Goal: Task Accomplishment & Management: Manage account settings

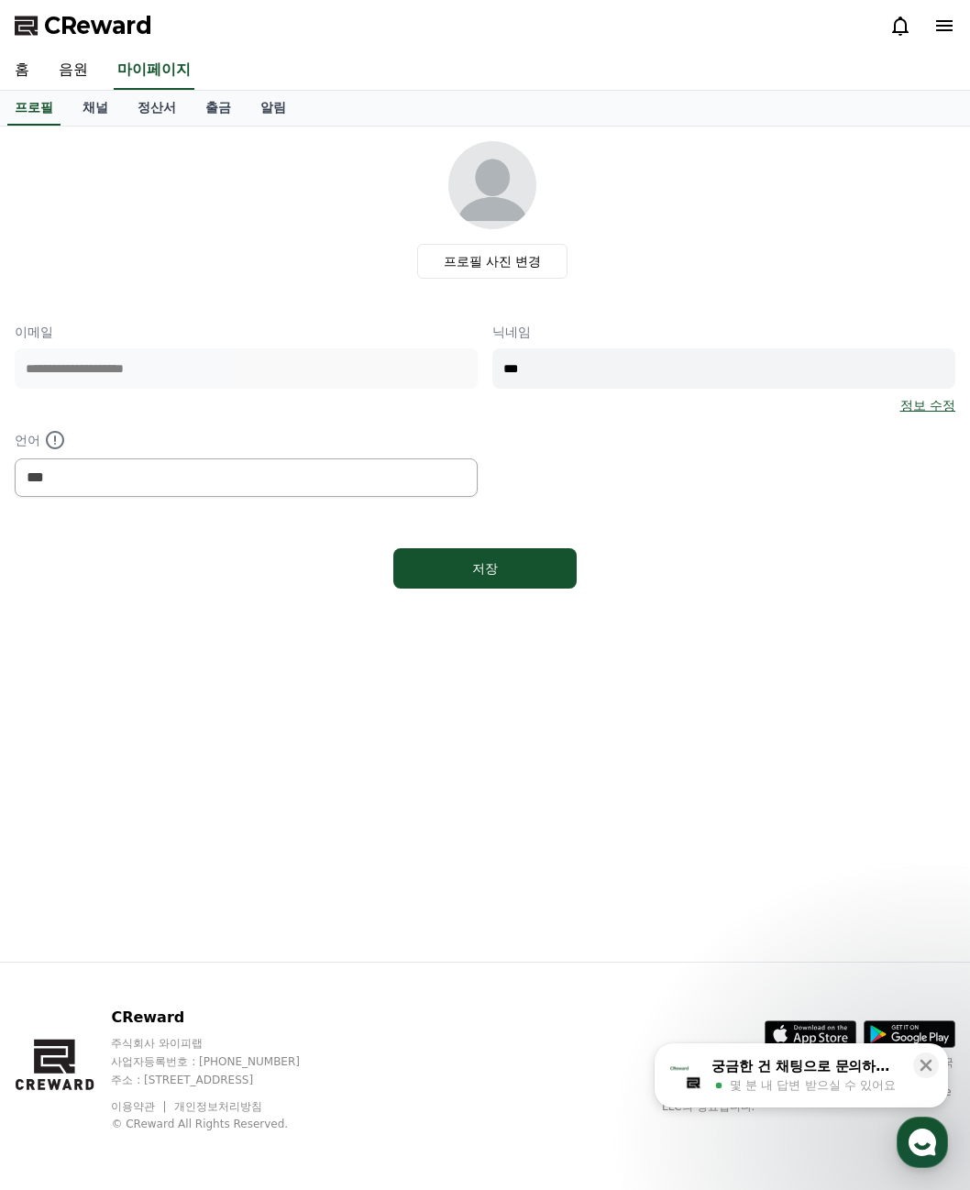
select select "**********"
click at [71, 72] on link "음원" at bounding box center [73, 70] width 59 height 38
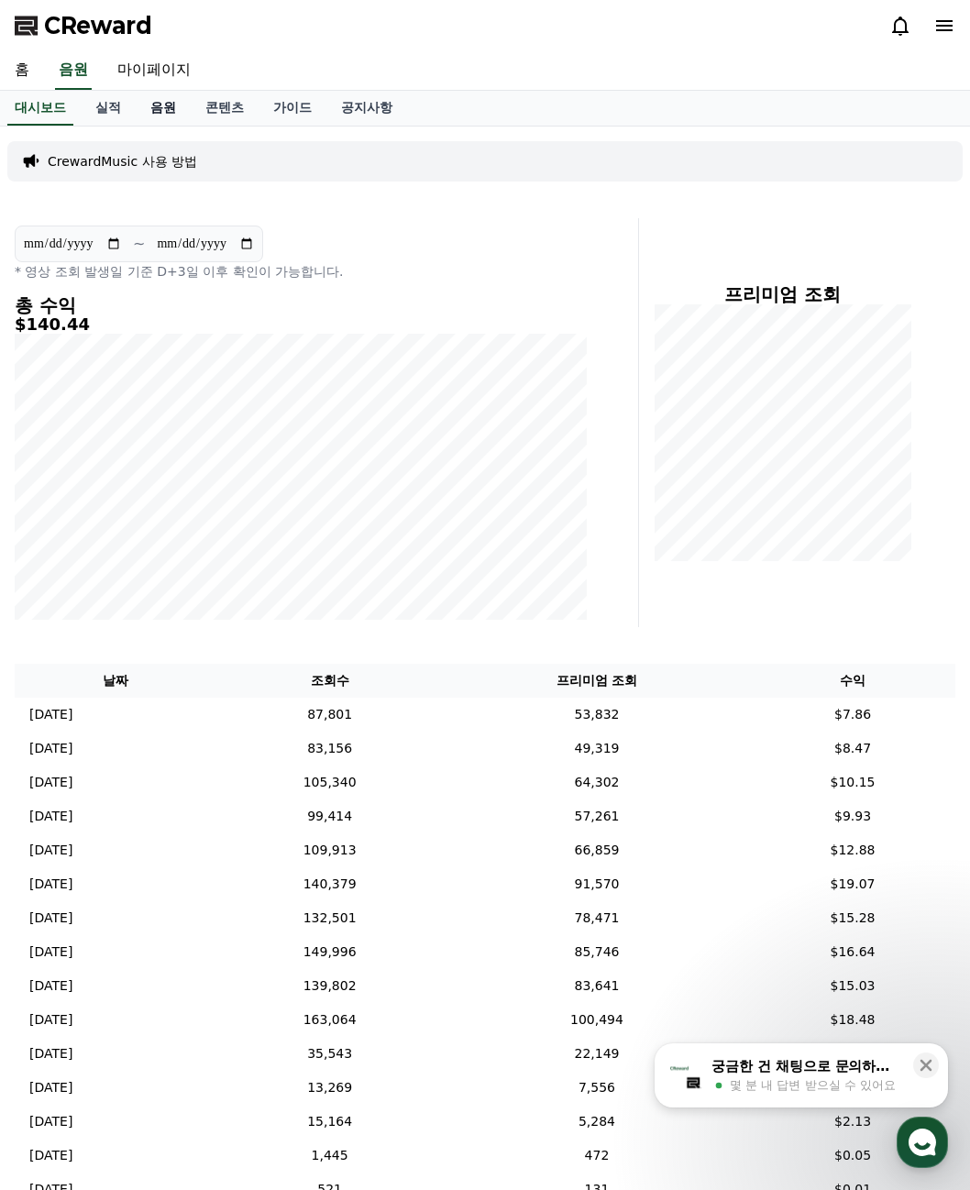
click at [164, 112] on link "음원" at bounding box center [163, 108] width 55 height 35
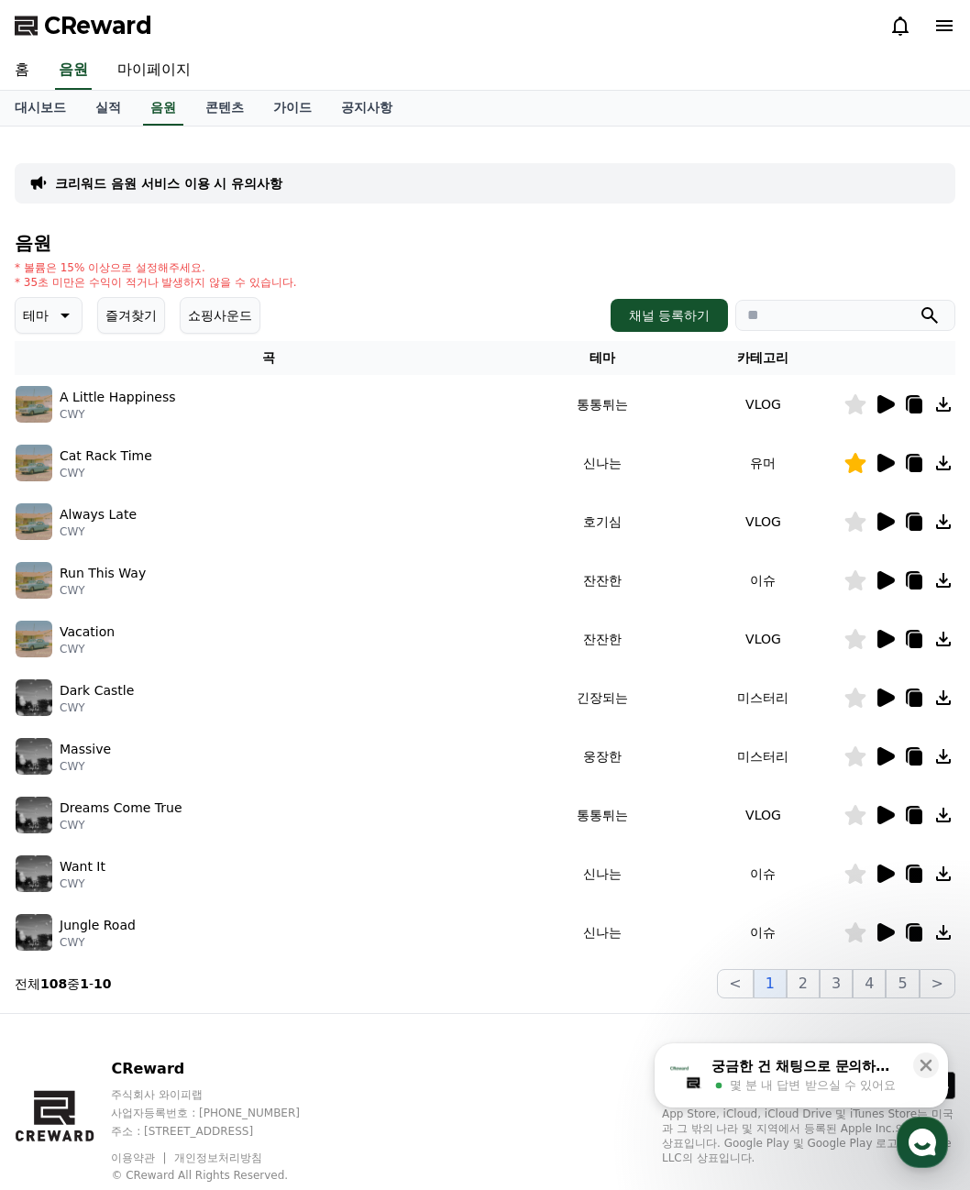
click at [102, 324] on button "즐겨찾기" at bounding box center [131, 315] width 68 height 37
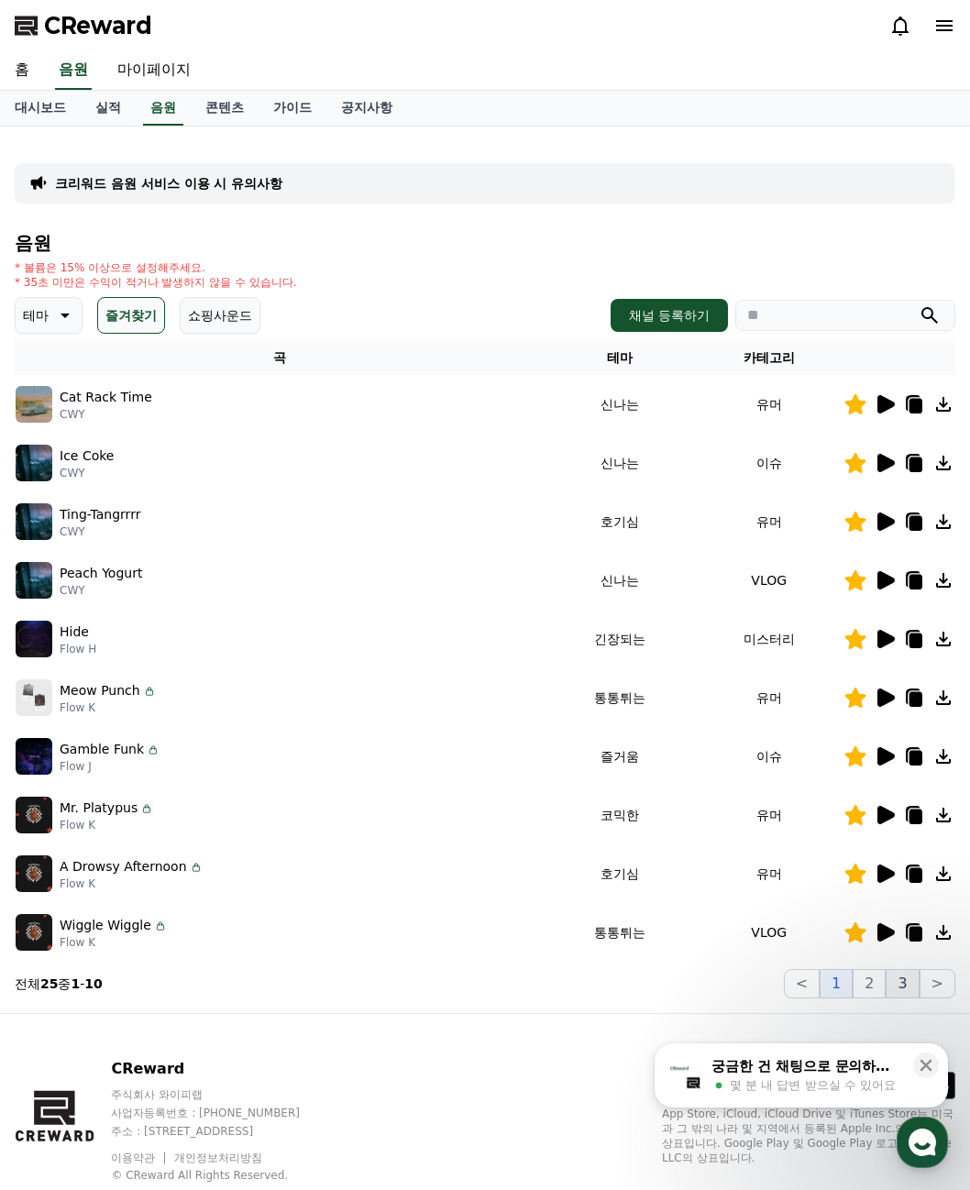
click at [898, 992] on button "3" at bounding box center [901, 983] width 33 height 29
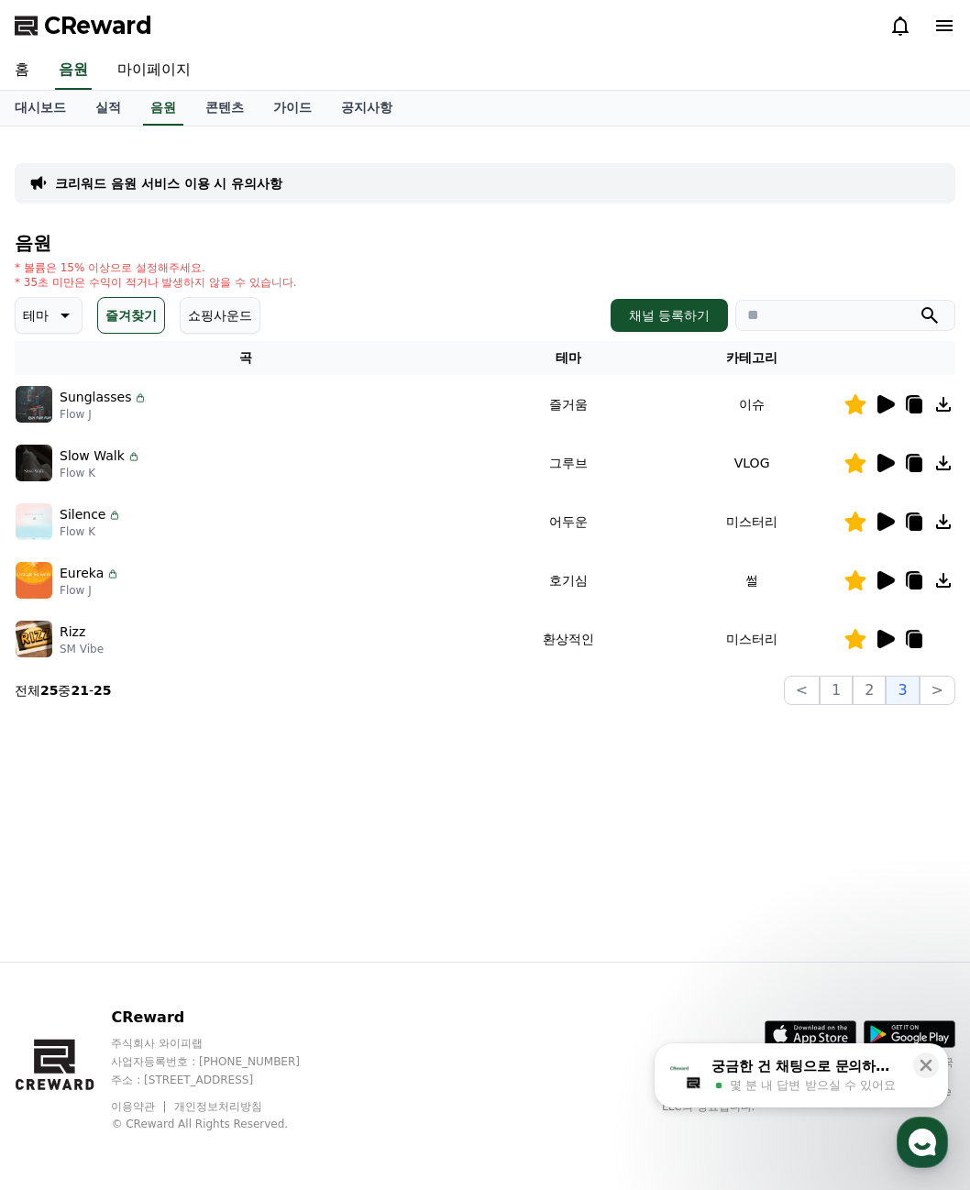
click at [892, 525] on icon at bounding box center [884, 522] width 22 height 22
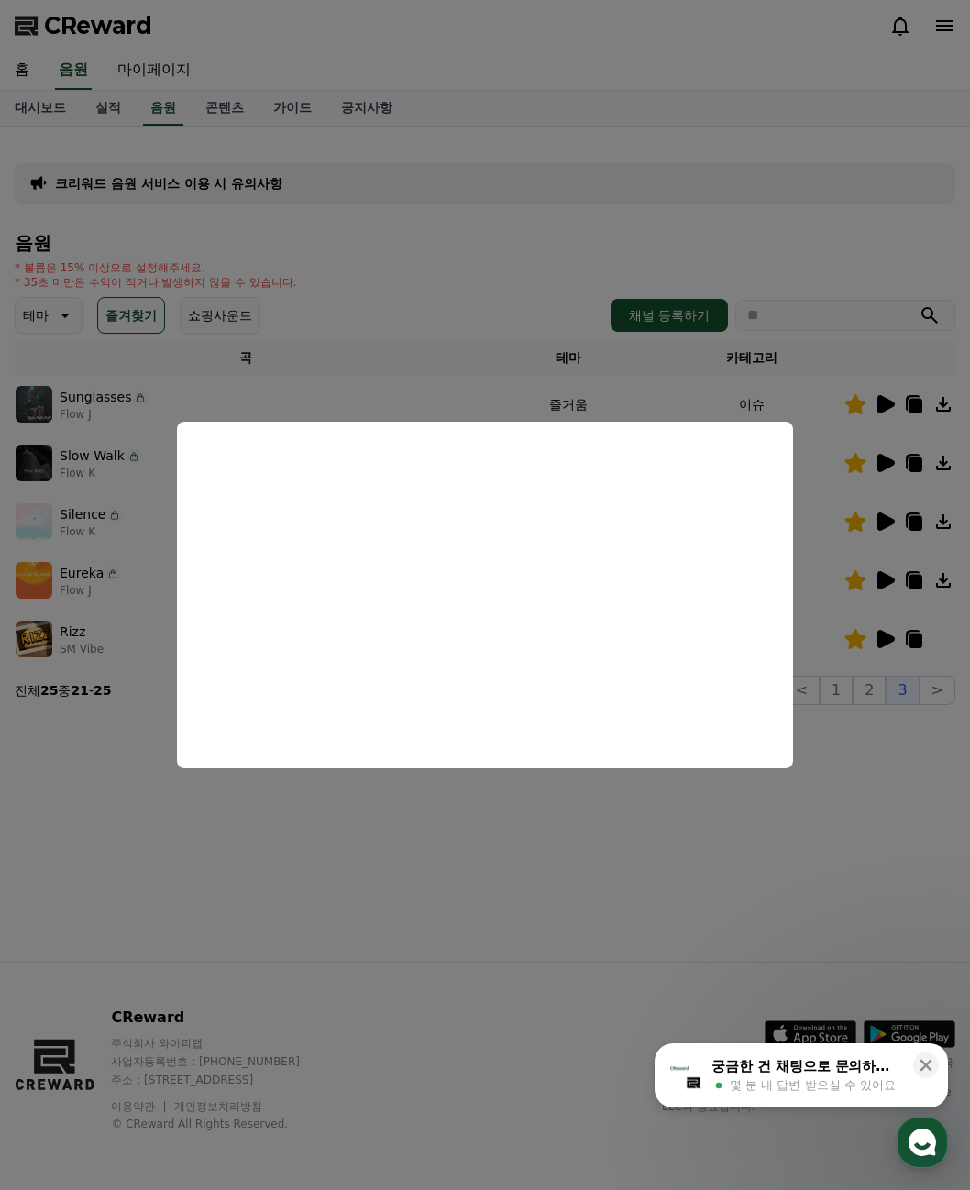
drag, startPoint x: 883, startPoint y: 790, endPoint x: 844, endPoint y: 707, distance: 91.9
click at [883, 781] on button "close modal" at bounding box center [485, 595] width 970 height 1190
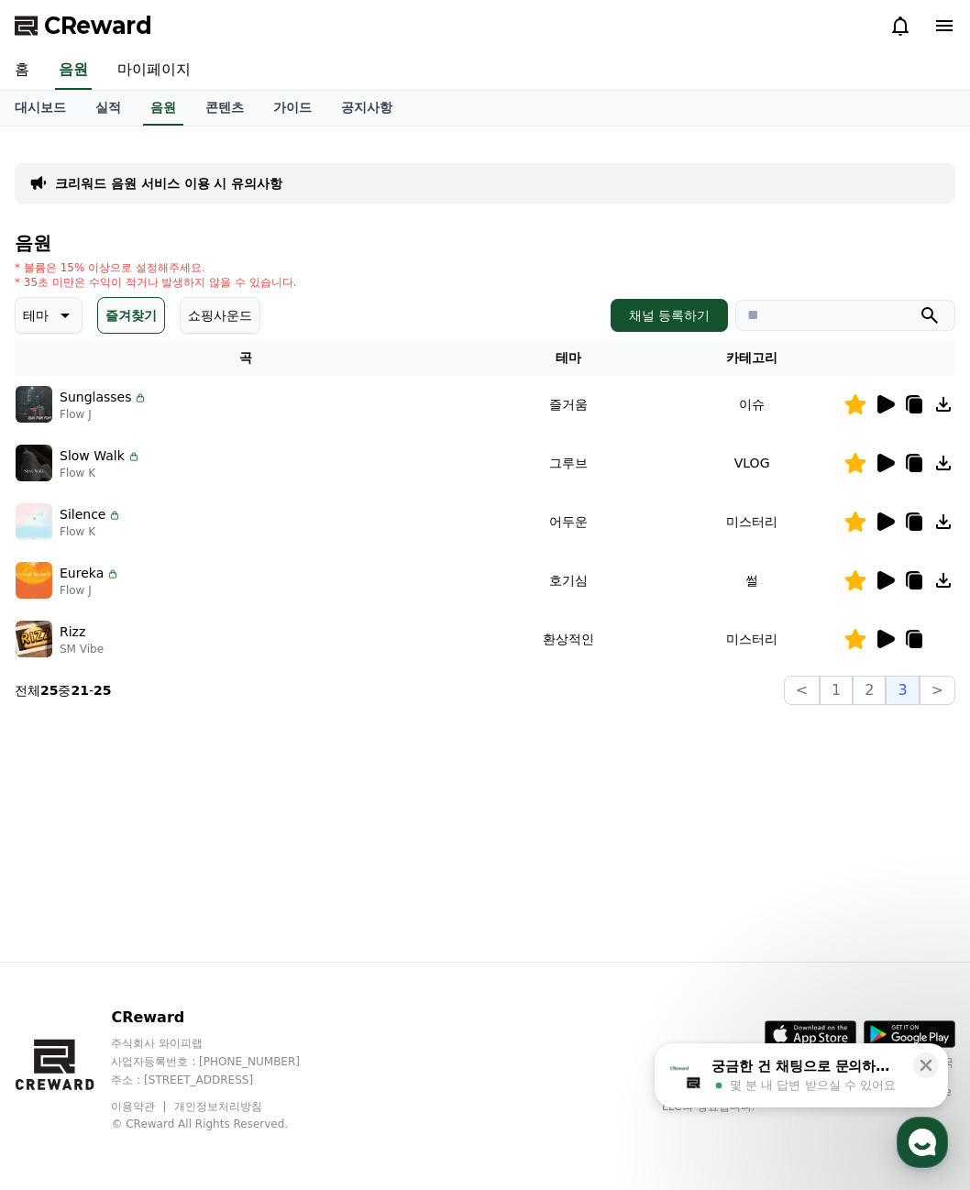
click at [905, 522] on icon at bounding box center [914, 522] width 22 height 22
drag, startPoint x: 578, startPoint y: 804, endPoint x: 567, endPoint y: 801, distance: 11.3
click at [578, 804] on div "크리워드 음원 서비스 이용 시 유의사항 음원 * 볼륨은 15% 이상으로 설정해주세요. * 35초 미만은 수익이 적거나 발생하지 않을 수 있습니…" at bounding box center [485, 543] width 970 height 835
click at [41, 104] on link "대시보드" at bounding box center [40, 108] width 81 height 35
